Goal: Find specific page/section: Find specific page/section

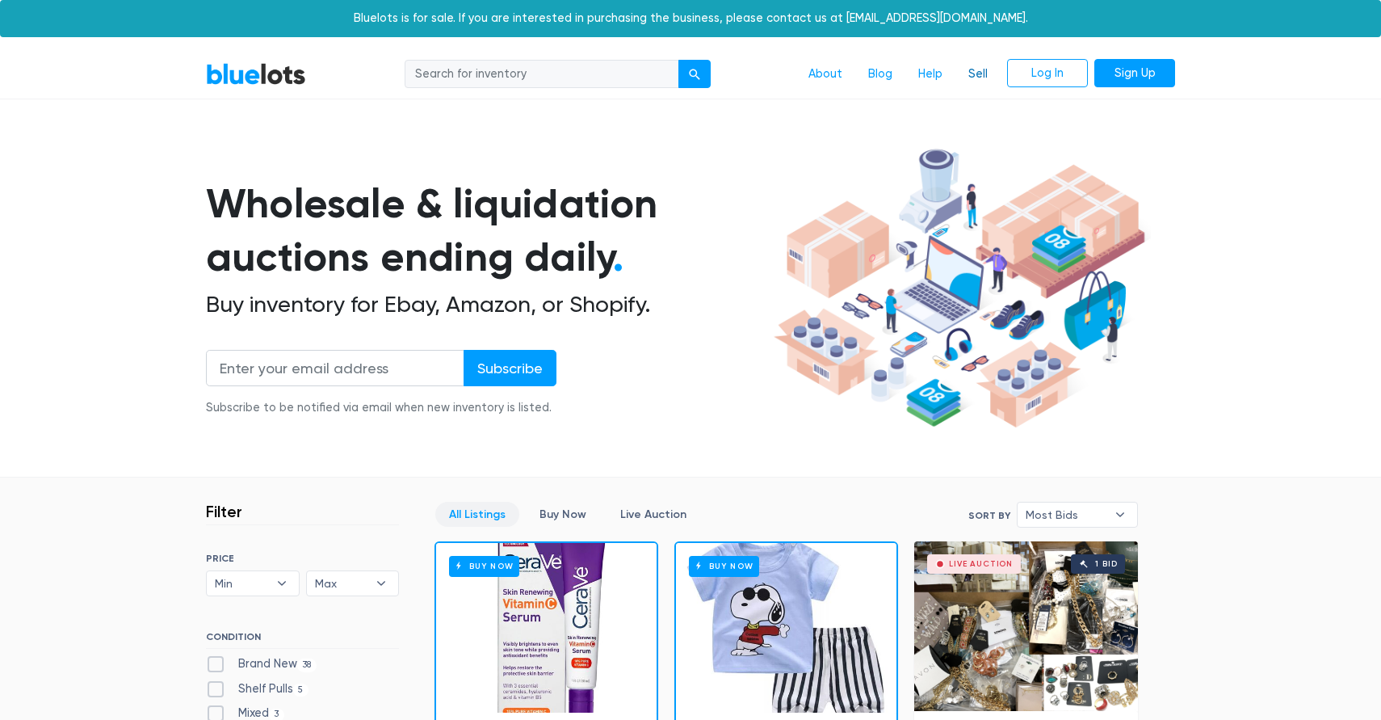
click at [975, 67] on link "Sell" at bounding box center [978, 74] width 45 height 31
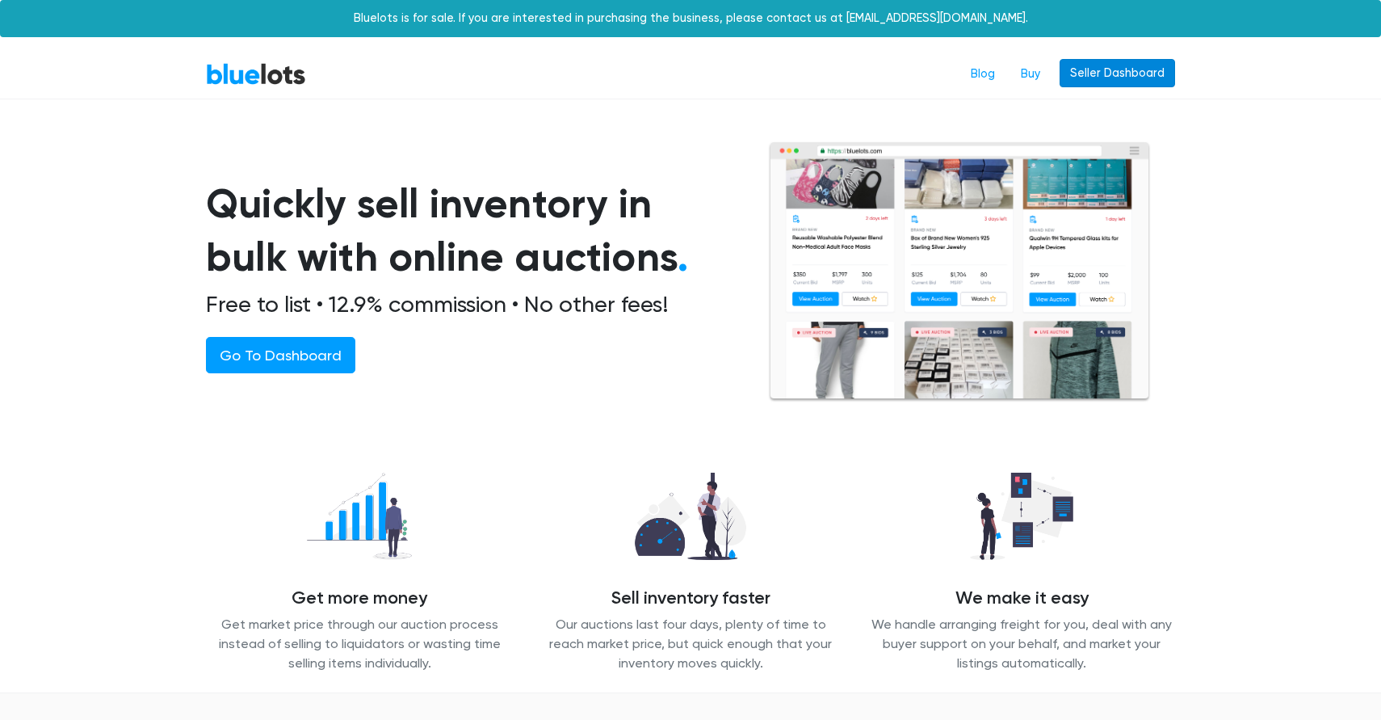
click at [1117, 74] on link "Seller Dashboard" at bounding box center [1118, 73] width 116 height 29
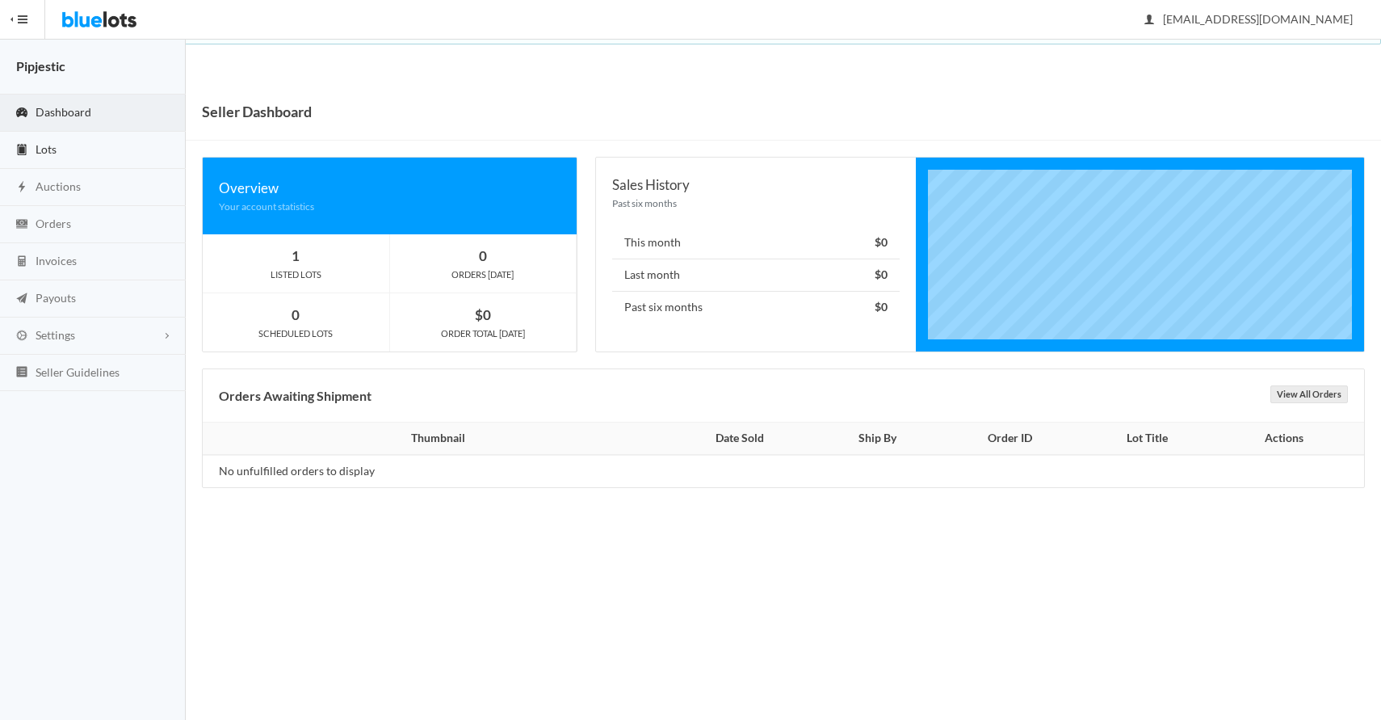
click at [54, 145] on span "Lots" at bounding box center [46, 149] width 21 height 14
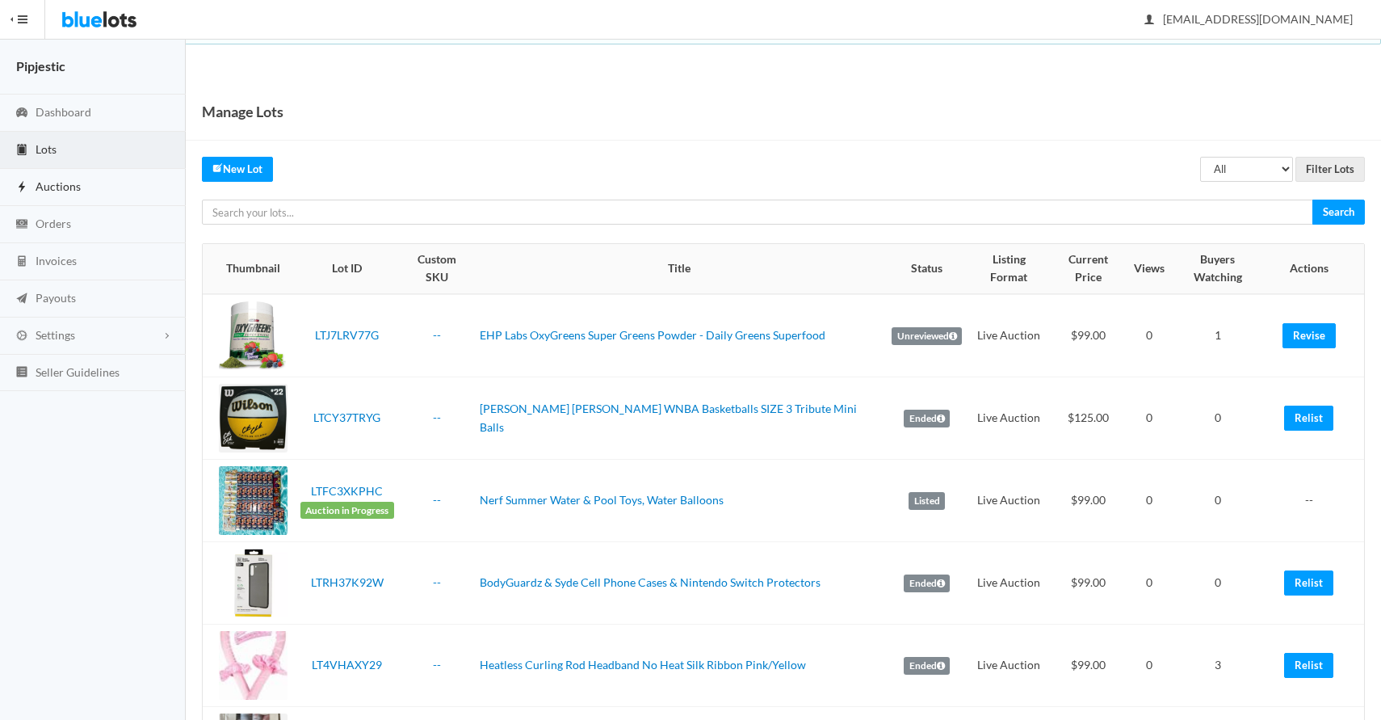
click at [81, 187] on link "Auctions" at bounding box center [93, 187] width 186 height 37
